Goal: Task Accomplishment & Management: Manage account settings

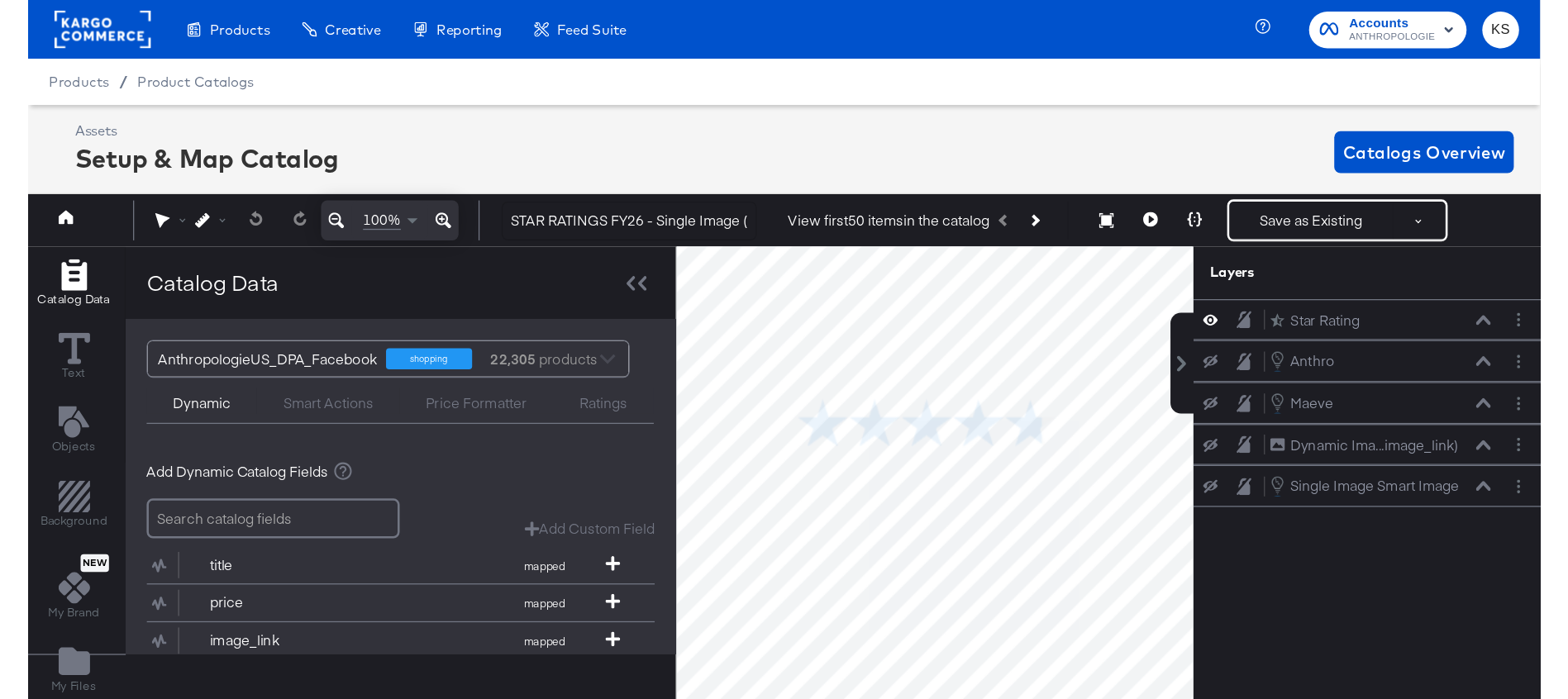
scroll to position [0, 4]
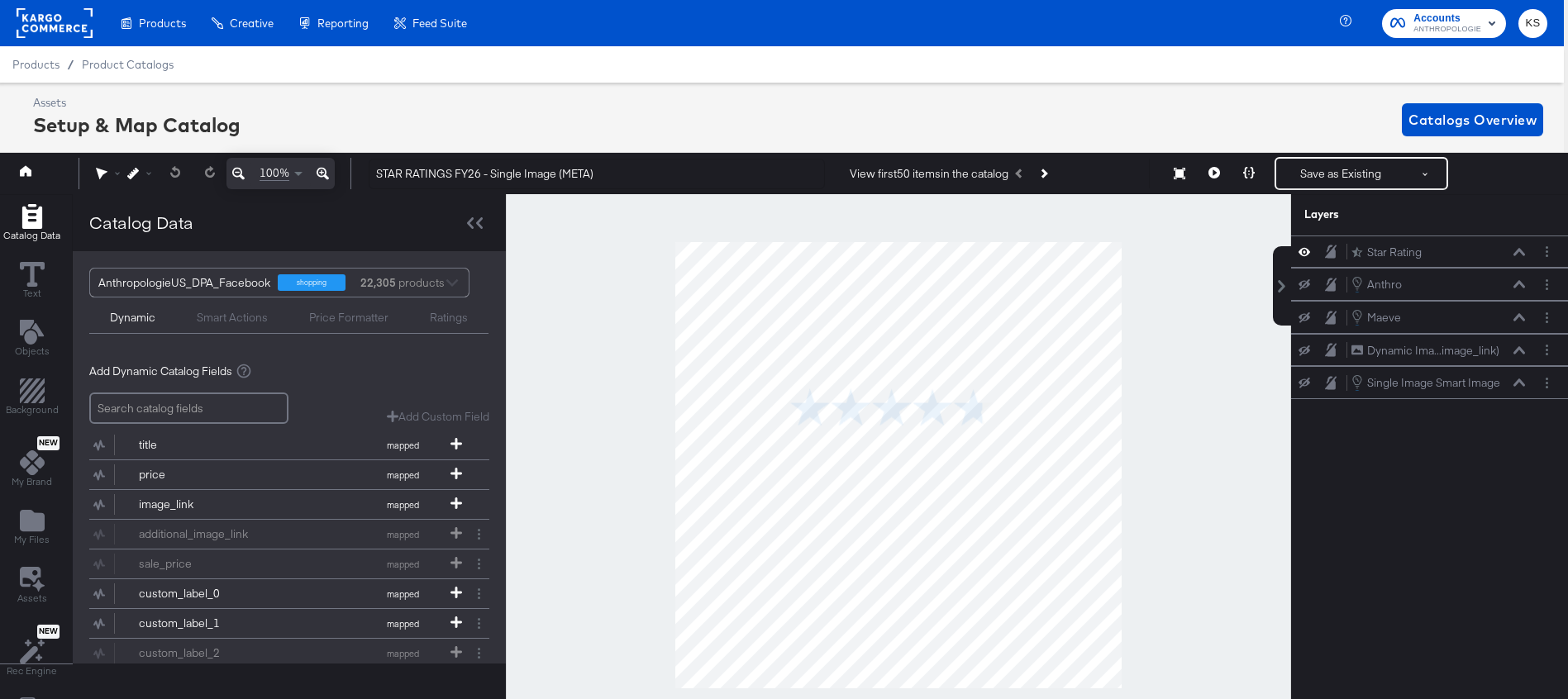
click at [0, 0] on div "Product Catalogs" at bounding box center [0, 0] width 0 height 0
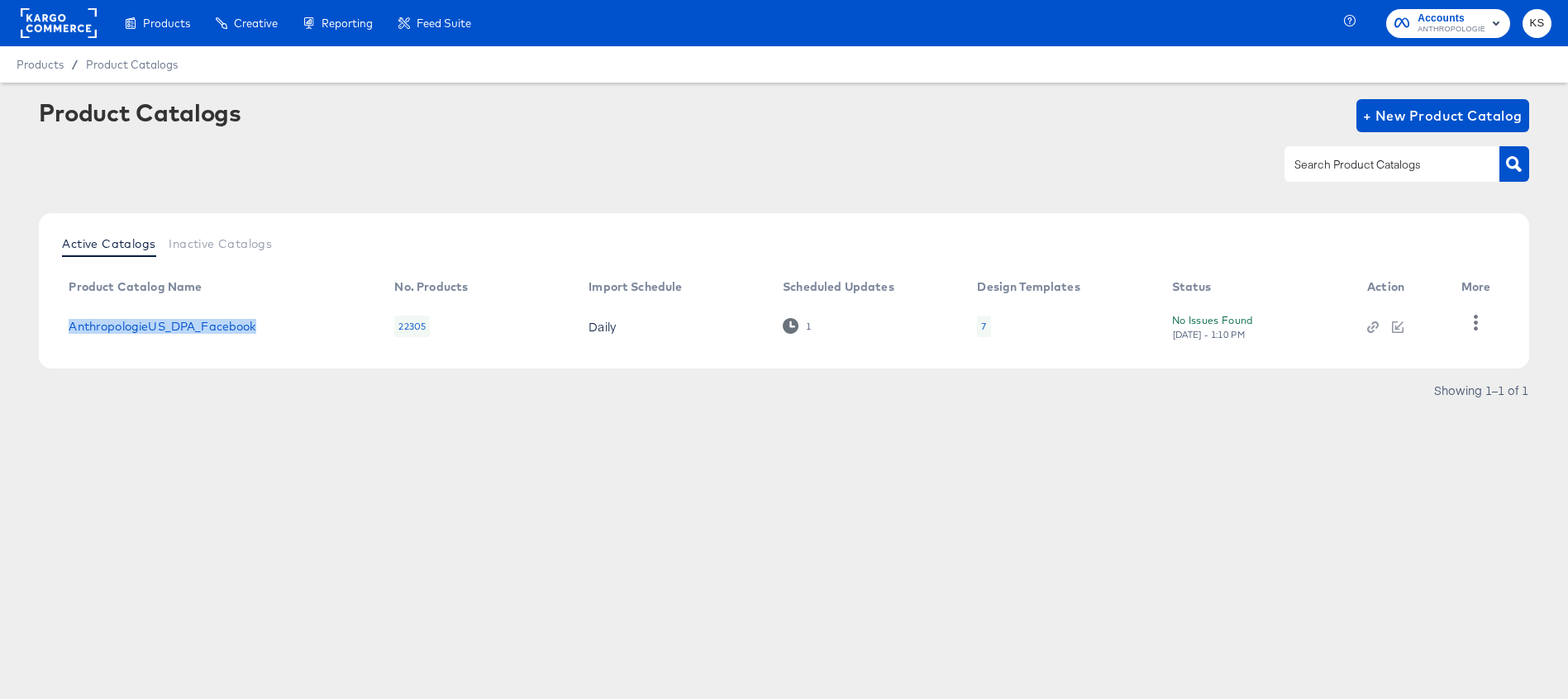
drag, startPoint x: 285, startPoint y: 329, endPoint x: 62, endPoint y: 323, distance: 223.1
click at [61, 323] on td "AnthropologieUS_DPA_Facebook" at bounding box center [217, 326] width 326 height 51
copy link "AnthropologieUS_DPA_Facebook"
click at [1189, 29] on span "ANTHROPOLOGIE" at bounding box center [1451, 30] width 68 height 13
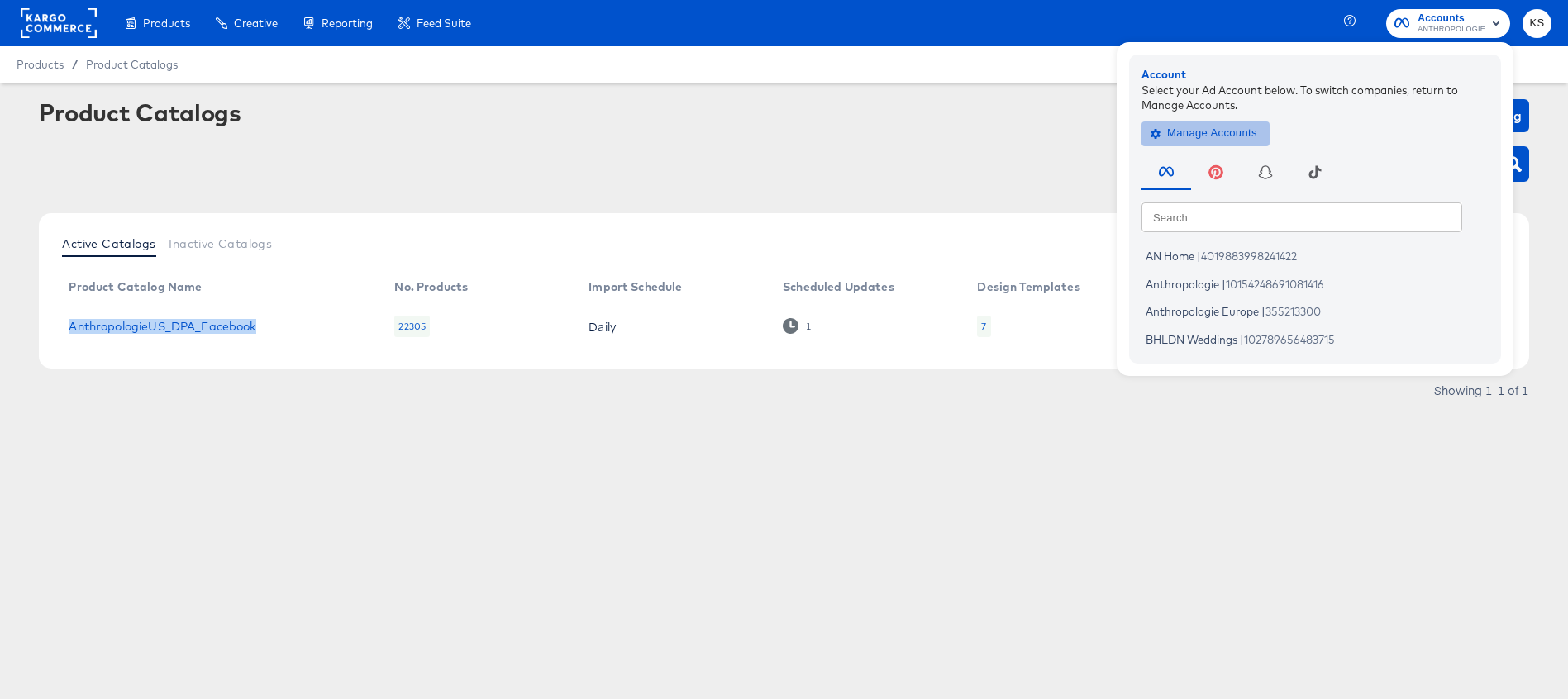
click at [1189, 127] on span "Manage Accounts" at bounding box center [1205, 133] width 104 height 19
